Goal: Task Accomplishment & Management: Complete application form

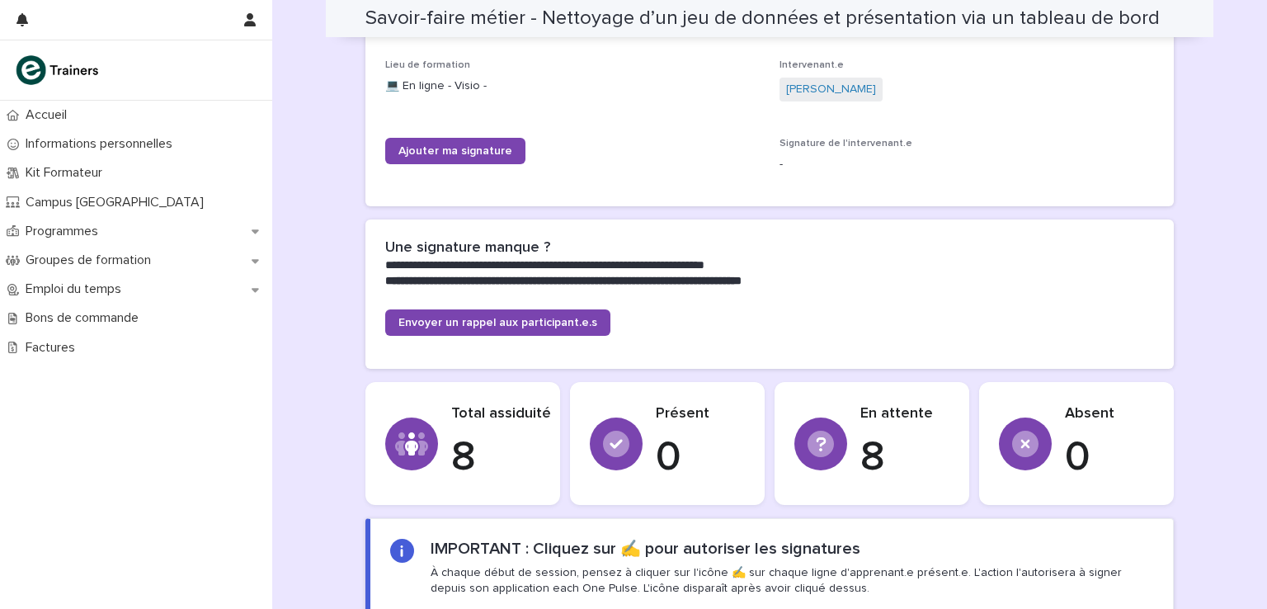
scroll to position [314, 0]
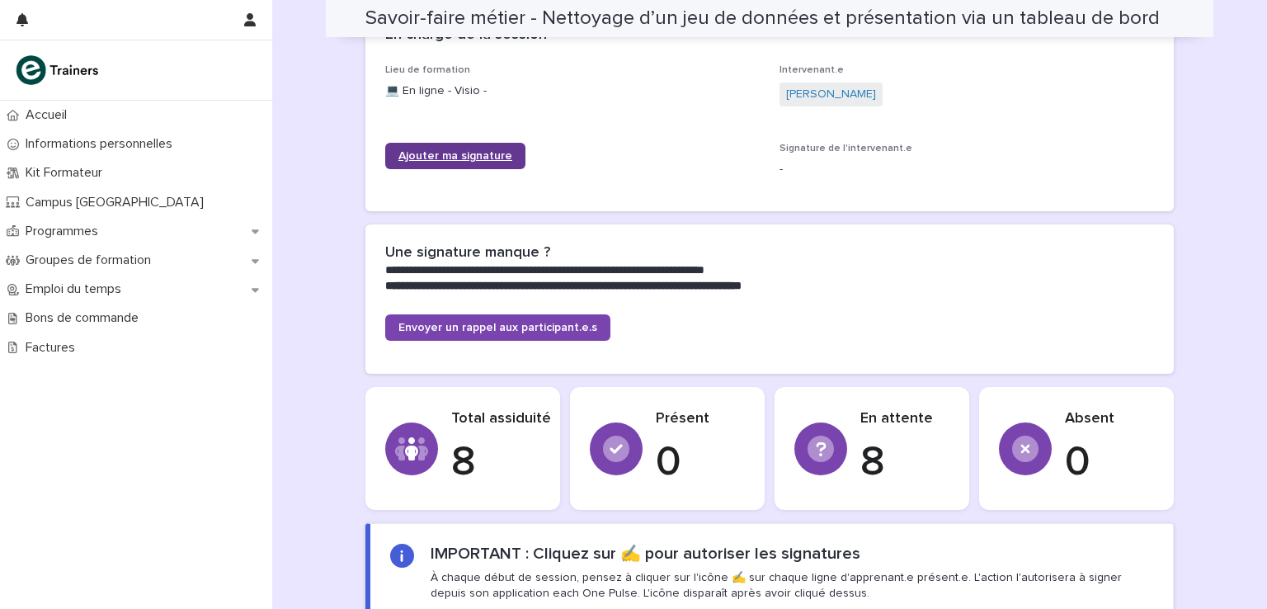
click at [440, 150] on span "Ajouter ma signature" at bounding box center [455, 156] width 114 height 12
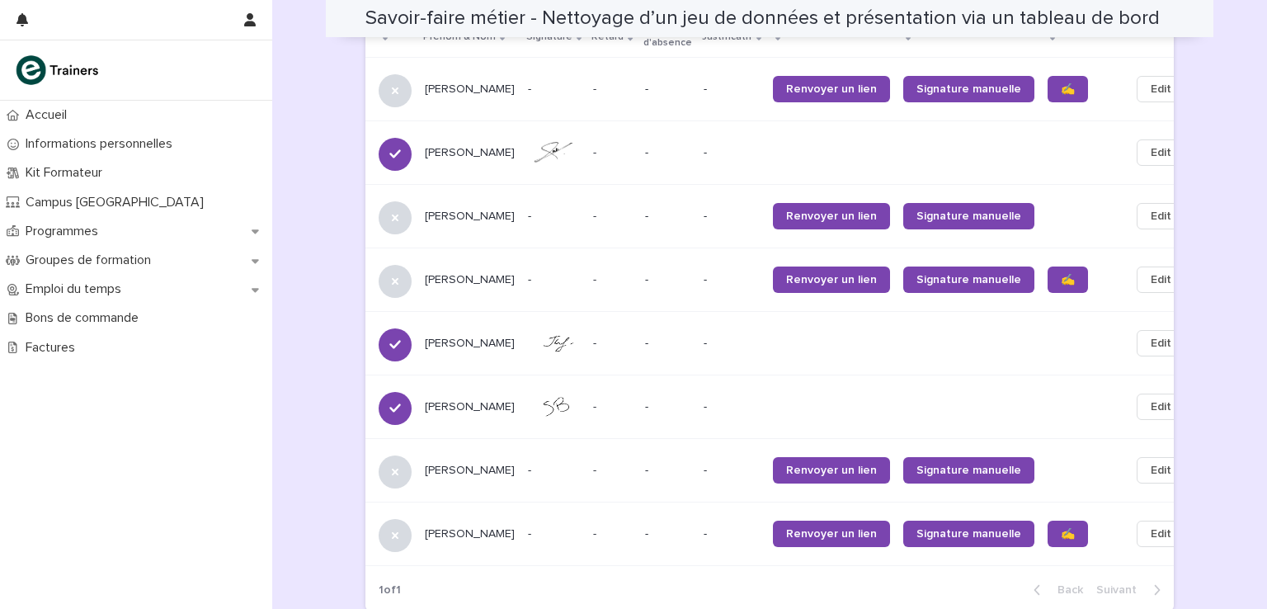
scroll to position [1122, 0]
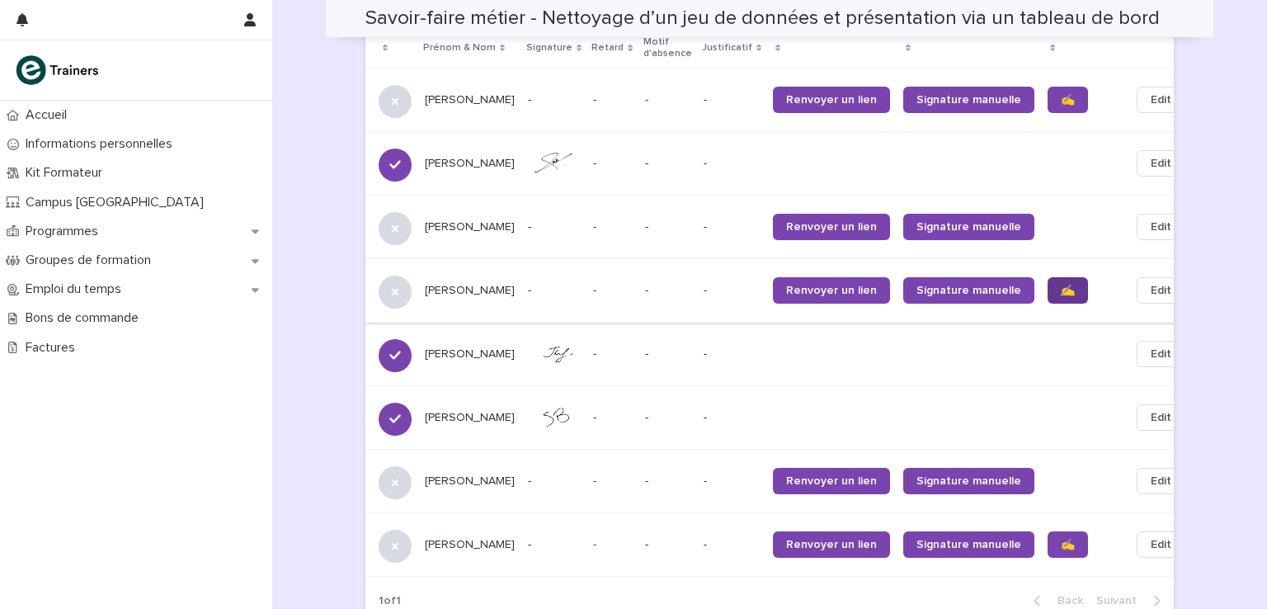
click at [1061, 285] on span "✍️" at bounding box center [1068, 291] width 14 height 12
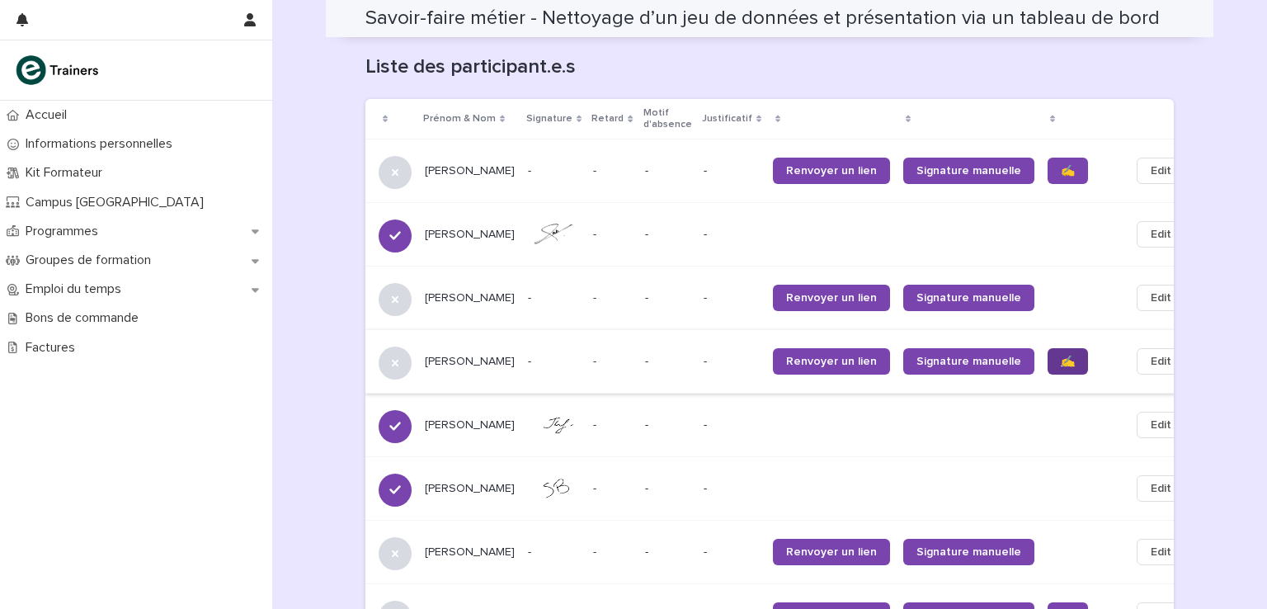
scroll to position [1043, 0]
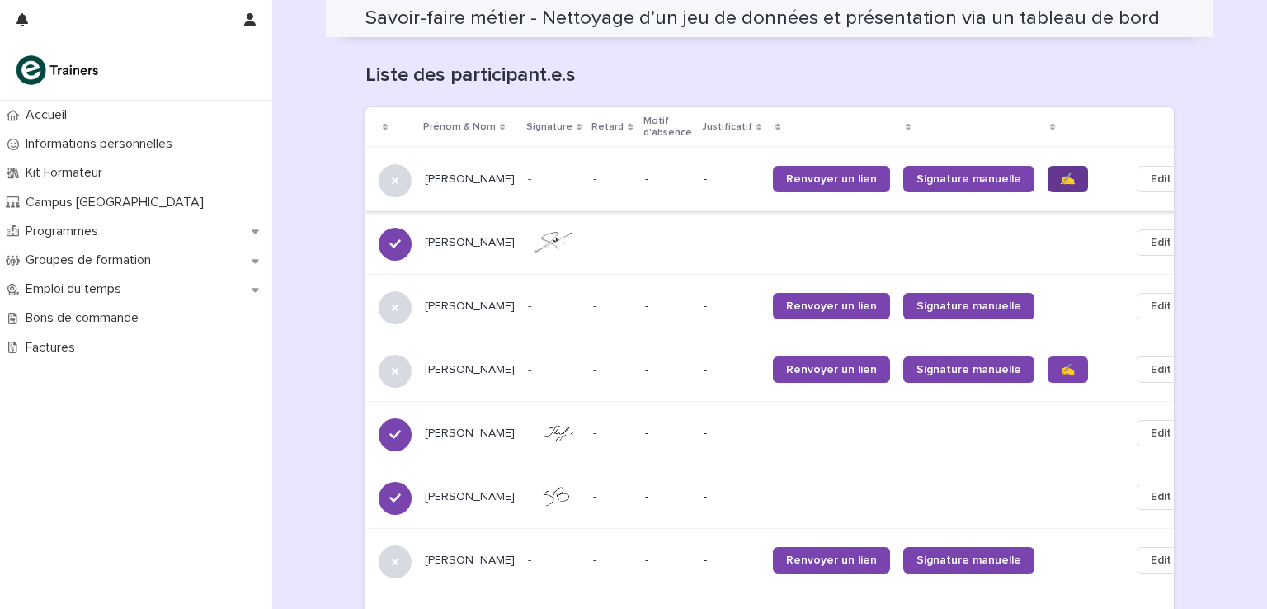
click at [1061, 173] on span "✍️" at bounding box center [1068, 179] width 14 height 12
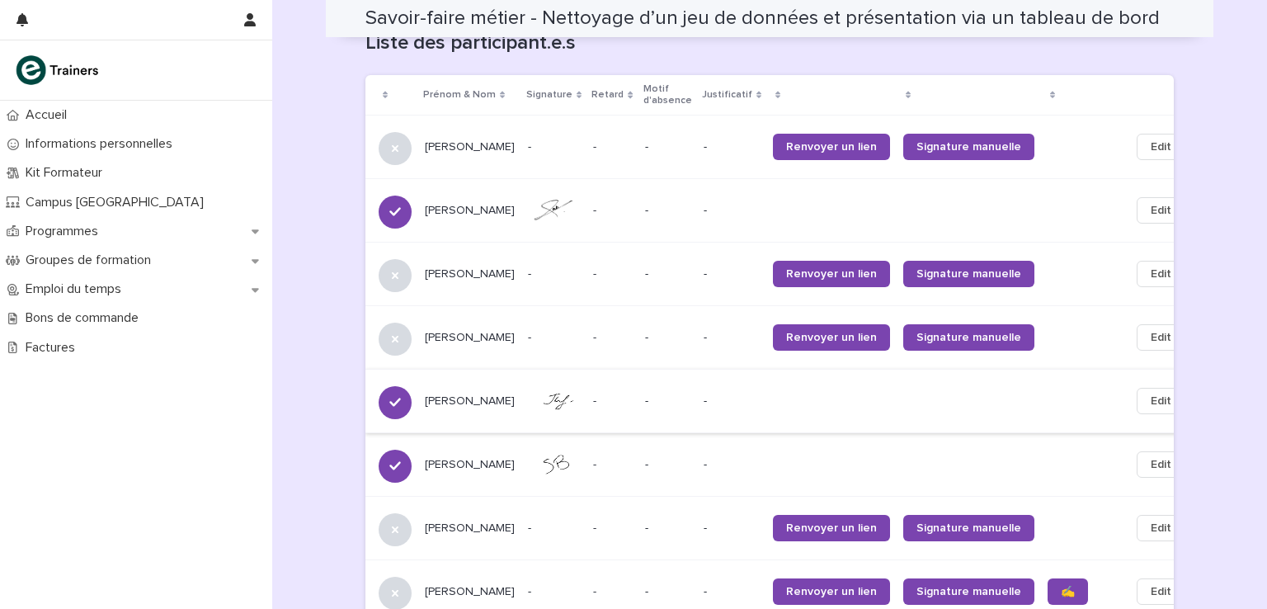
scroll to position [1068, 0]
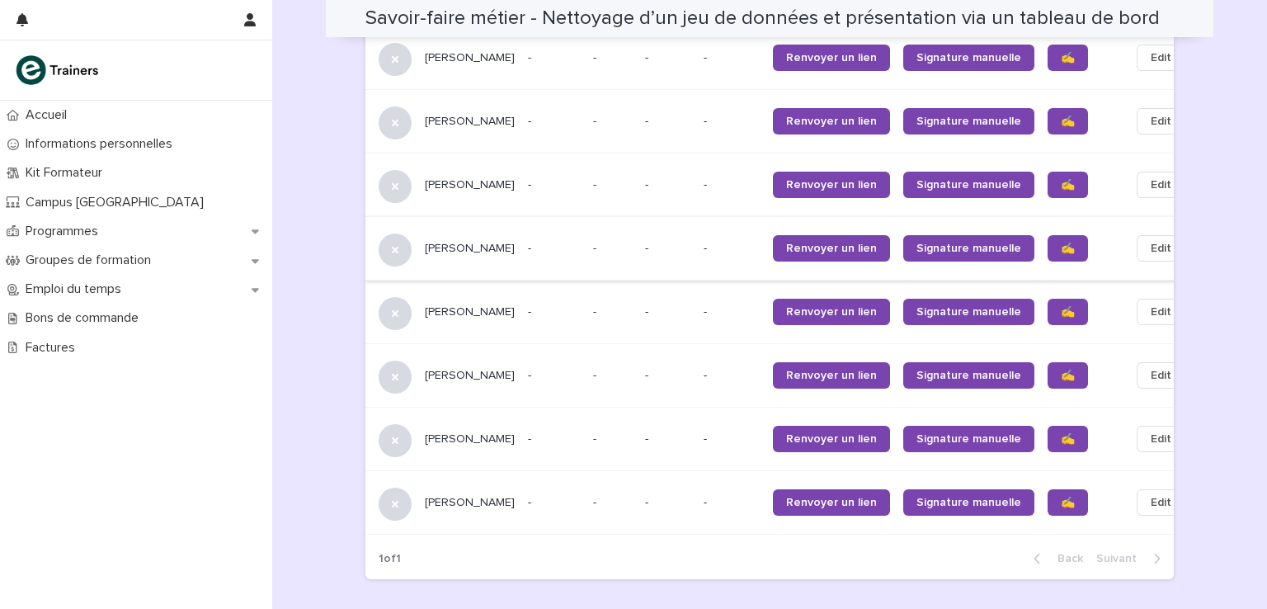
scroll to position [1166, 0]
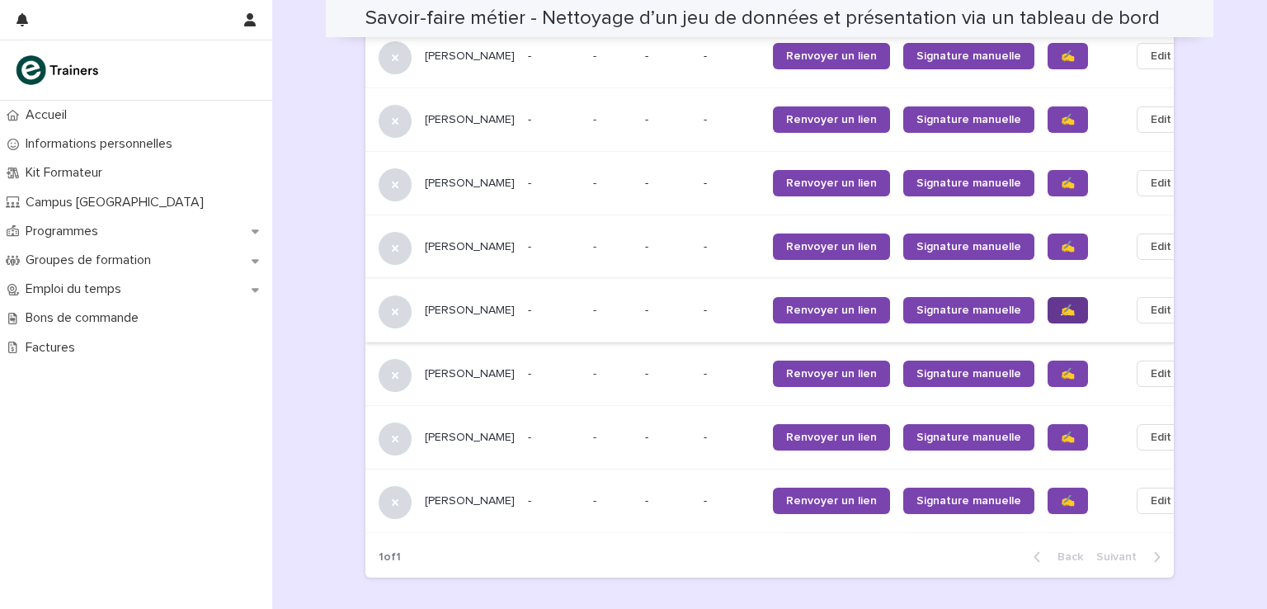
click at [1047, 297] on link "✍️" at bounding box center [1067, 310] width 40 height 26
click at [1047, 360] on link "✍️" at bounding box center [1067, 373] width 40 height 26
click at [1061, 431] on span "✍️" at bounding box center [1068, 437] width 14 height 12
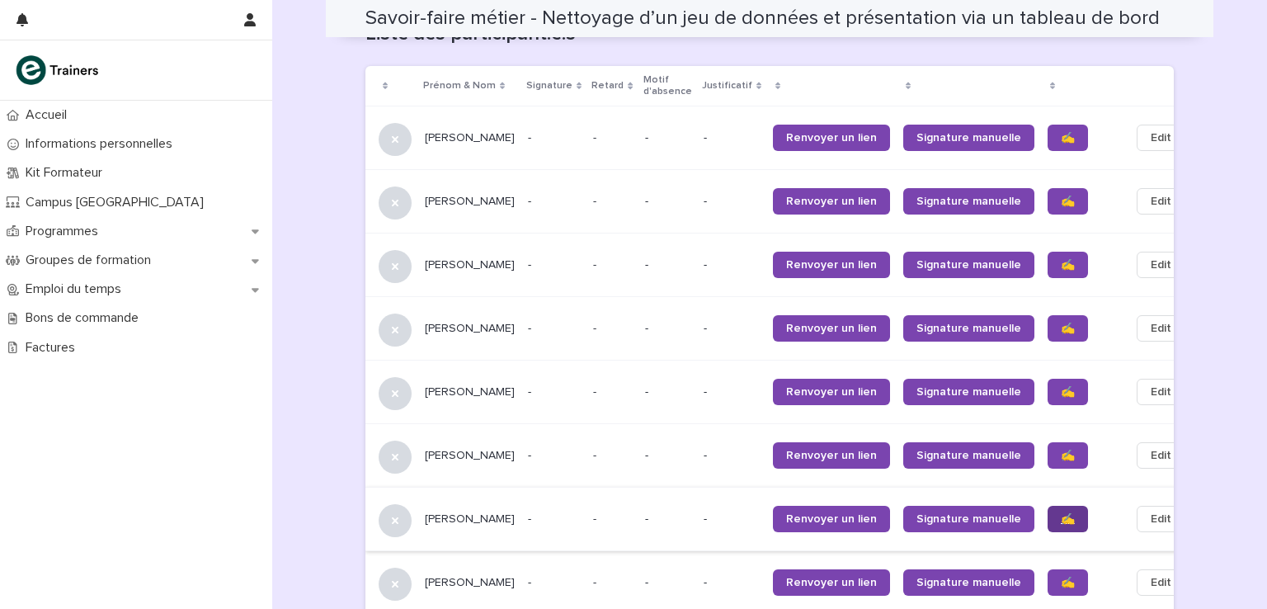
scroll to position [1081, 0]
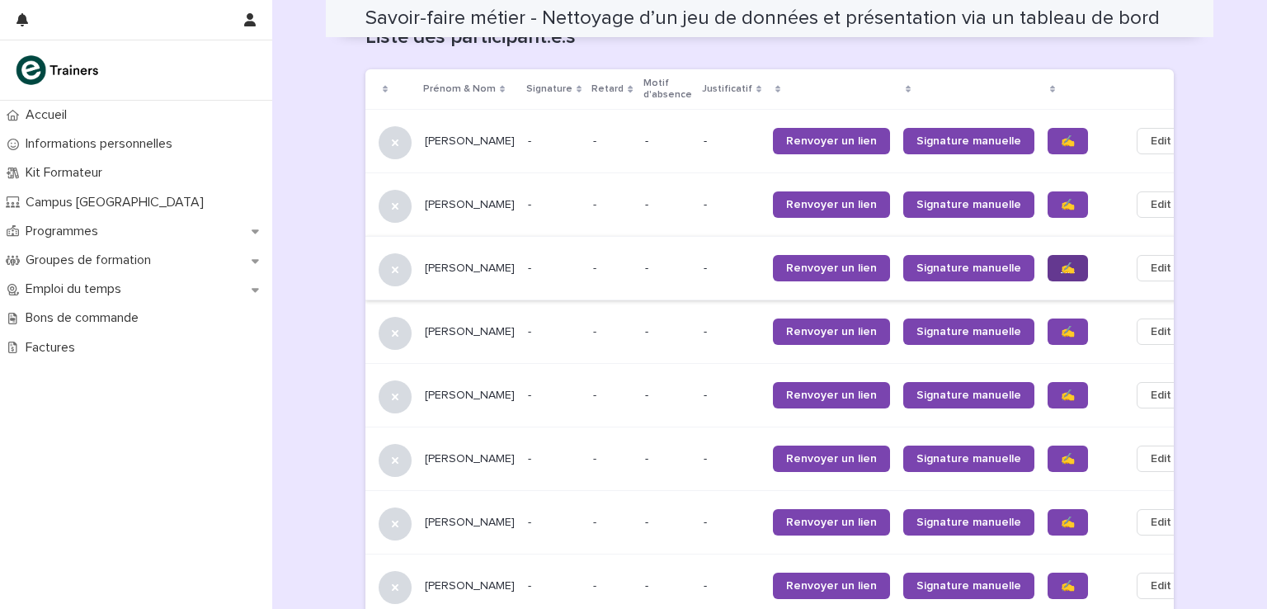
click at [1061, 262] on span "✍️" at bounding box center [1068, 268] width 14 height 12
click at [1061, 199] on span "✍️" at bounding box center [1068, 205] width 14 height 12
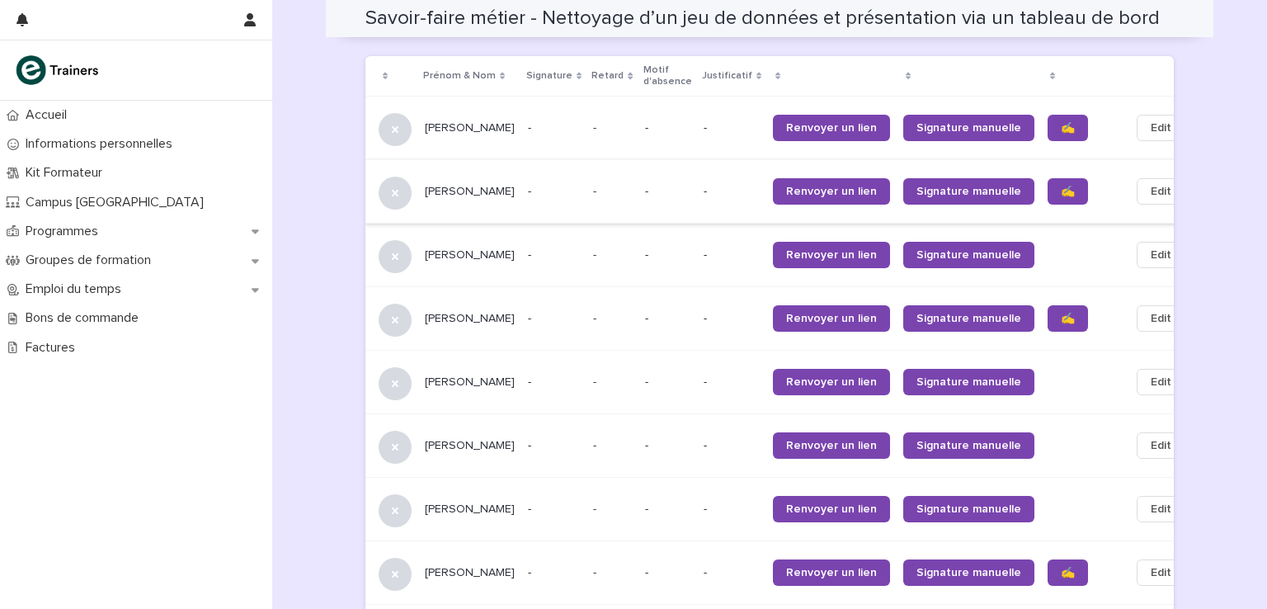
scroll to position [1090, 0]
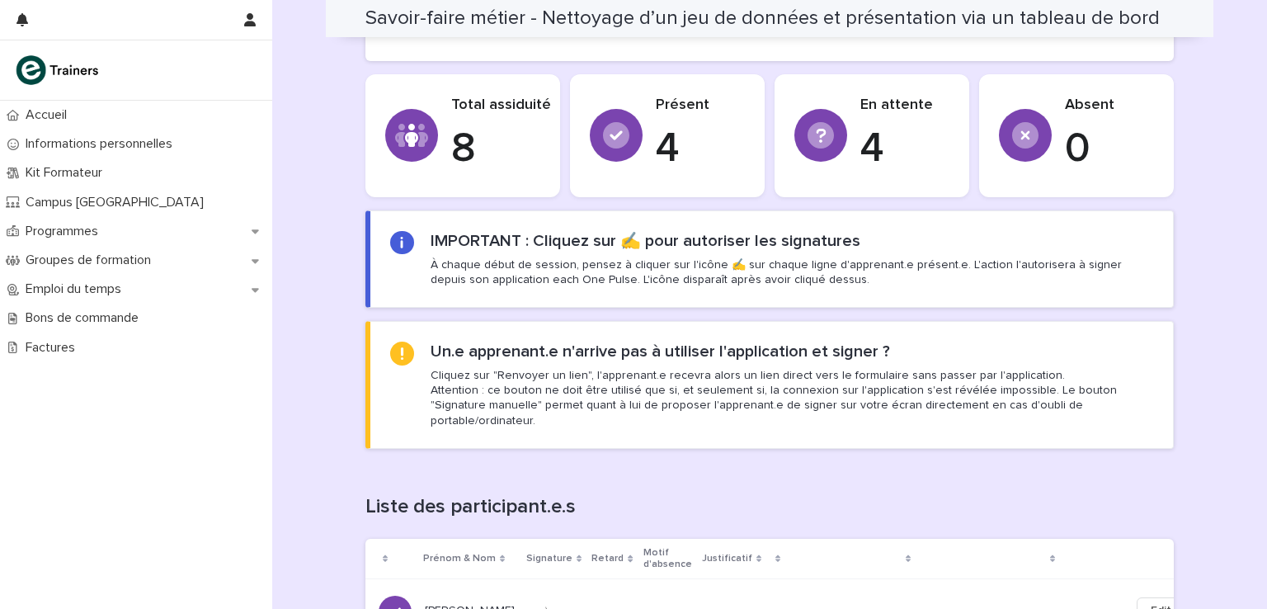
scroll to position [614, 0]
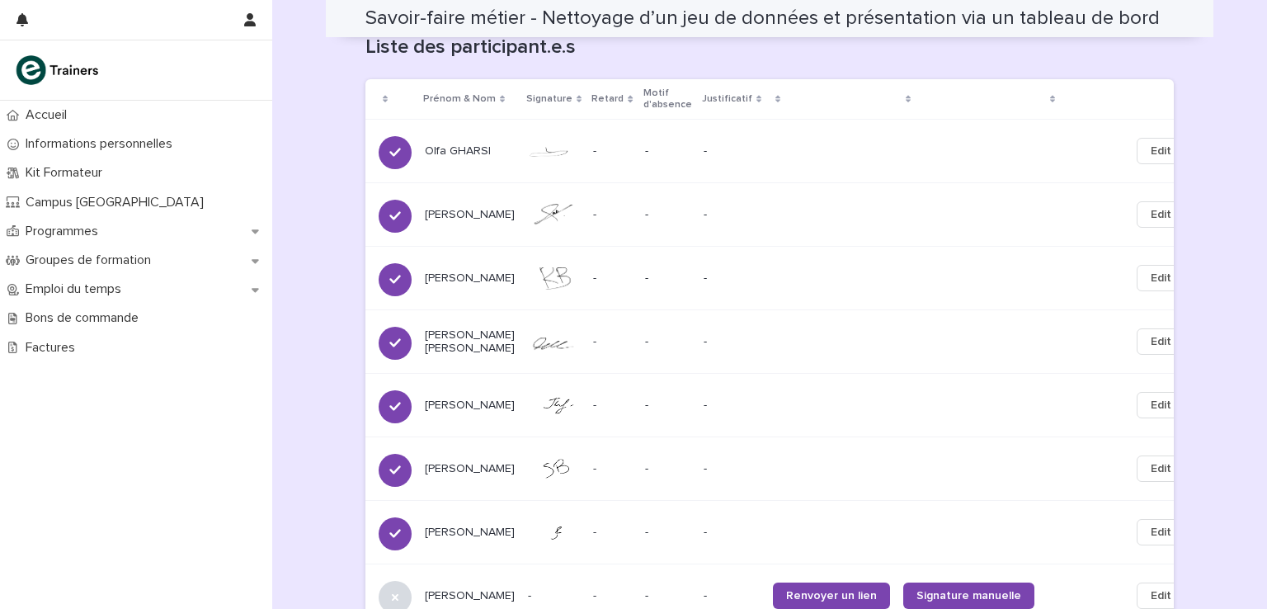
scroll to position [1263, 0]
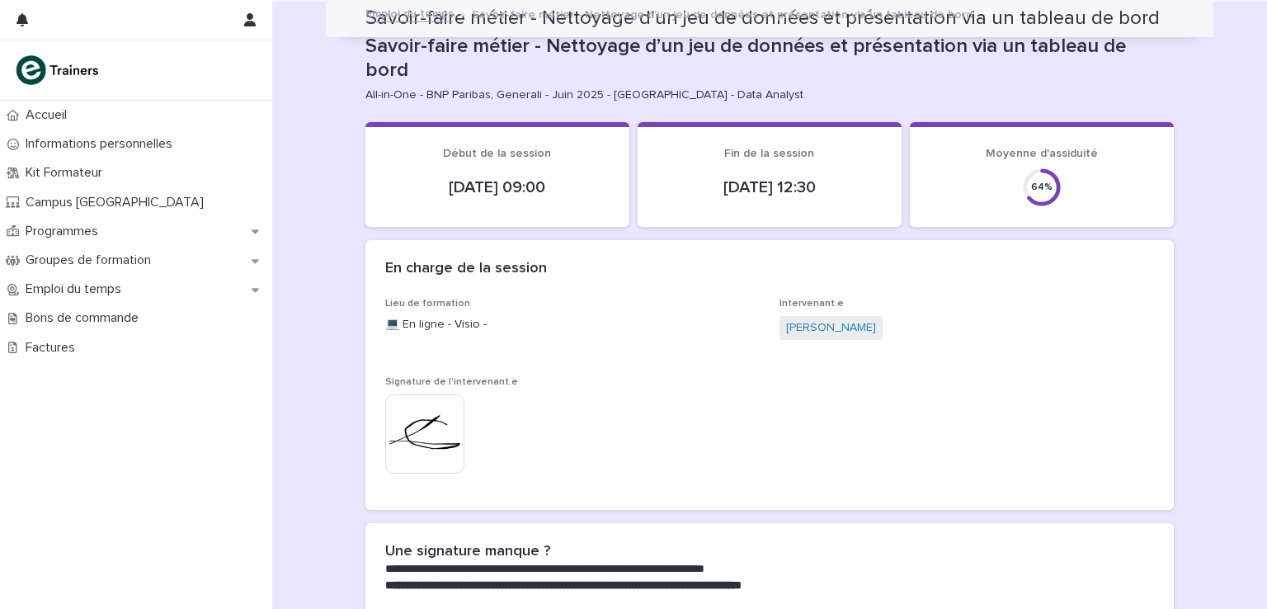
scroll to position [1263, 0]
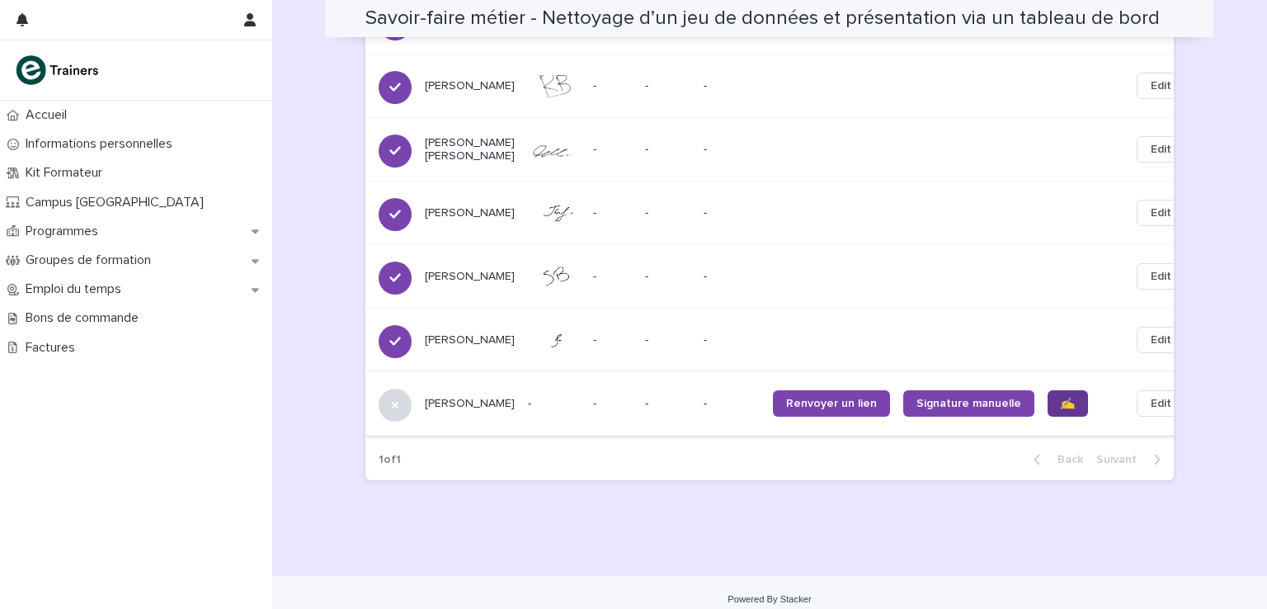
click at [1047, 390] on link "✍️" at bounding box center [1067, 403] width 40 height 26
